Goal: Task Accomplishment & Management: Complete application form

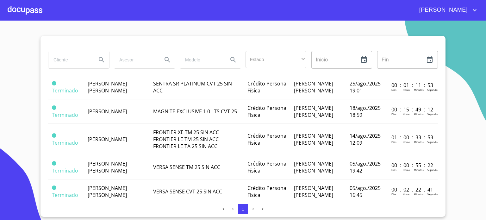
scroll to position [167, 0]
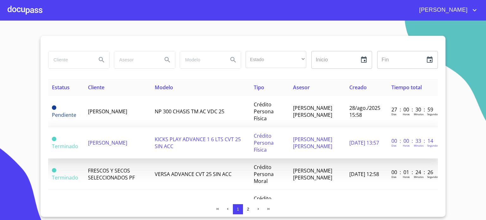
click at [105, 145] on span "[PERSON_NAME]" at bounding box center [107, 142] width 39 height 7
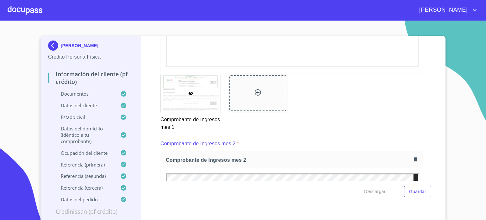
scroll to position [619, 0]
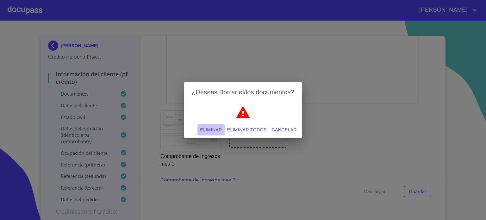
click at [213, 132] on span "Eliminar" at bounding box center [211, 130] width 22 height 8
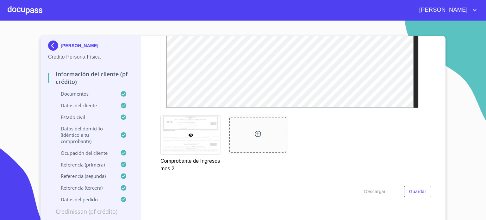
scroll to position [894, 0]
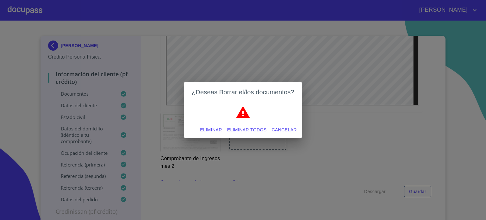
click at [209, 130] on span "Eliminar" at bounding box center [211, 130] width 22 height 8
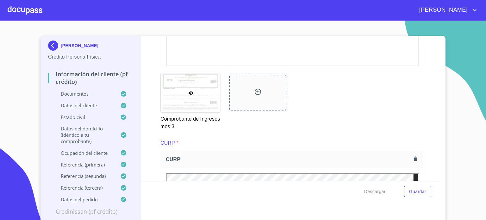
scroll to position [1160, 0]
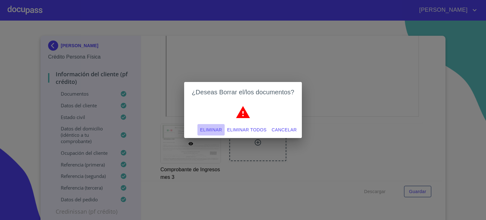
click at [206, 129] on span "Eliminar" at bounding box center [211, 130] width 22 height 8
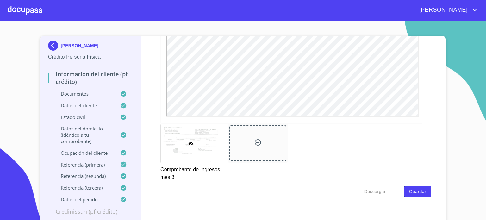
scroll to position [0, 0]
click at [423, 192] on span "Guardar" at bounding box center [417, 192] width 17 height 8
